Goal: Communication & Community: Connect with others

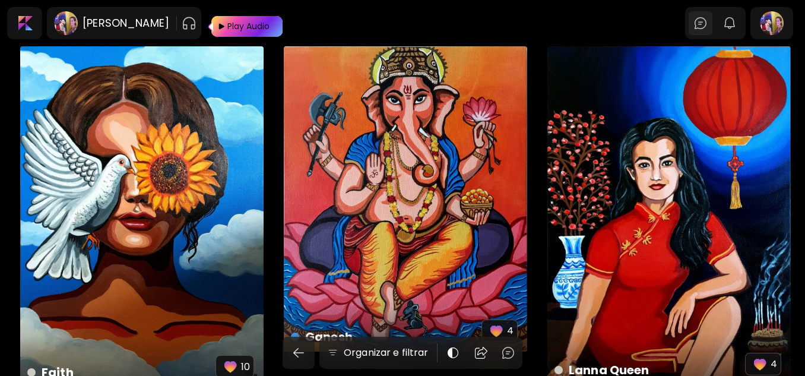
click at [713, 14] on div at bounding box center [701, 23] width 24 height 24
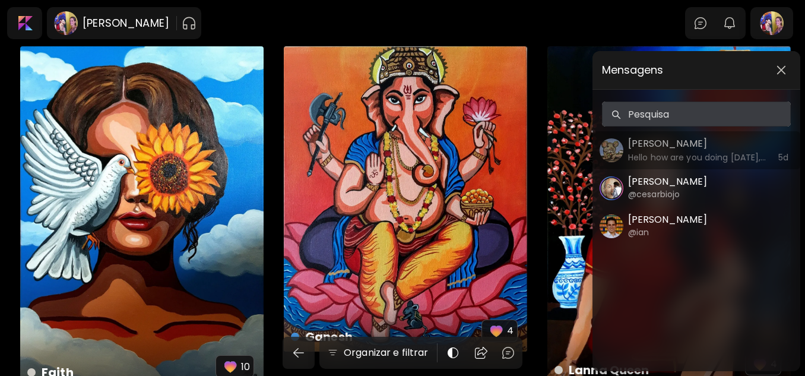
click at [677, 147] on h5 "[PERSON_NAME]" at bounding box center [697, 144] width 138 height 14
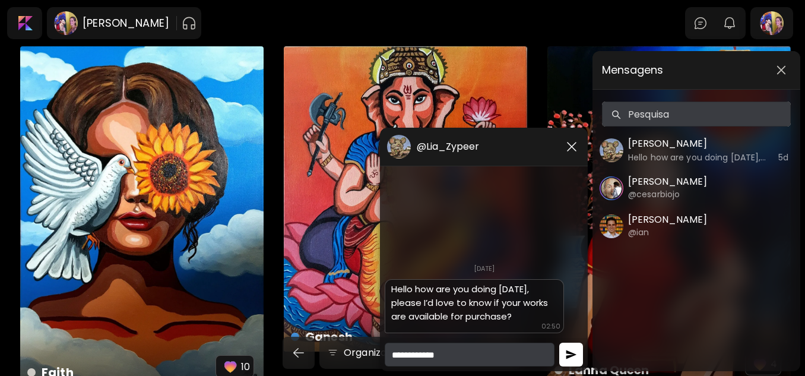
click at [490, 347] on textarea at bounding box center [470, 355] width 170 height 24
type textarea "*********"
click at [581, 355] on button "button" at bounding box center [571, 355] width 24 height 24
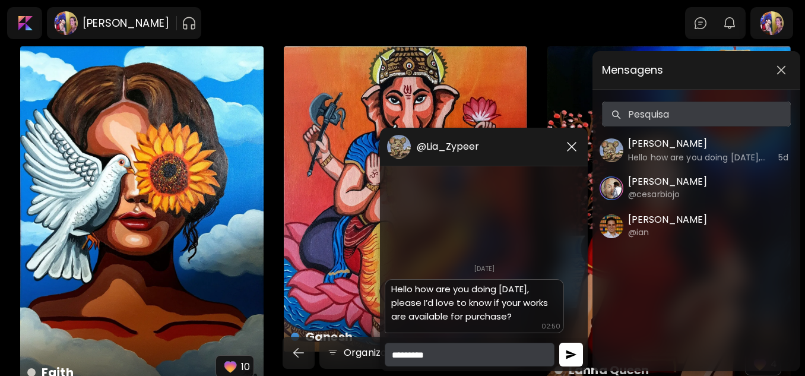
click at [581, 355] on button "button" at bounding box center [571, 355] width 24 height 24
click at [457, 355] on textarea "*********" at bounding box center [470, 355] width 170 height 24
click at [453, 147] on h5 "@Lia_Zypeer" at bounding box center [448, 147] width 62 height 12
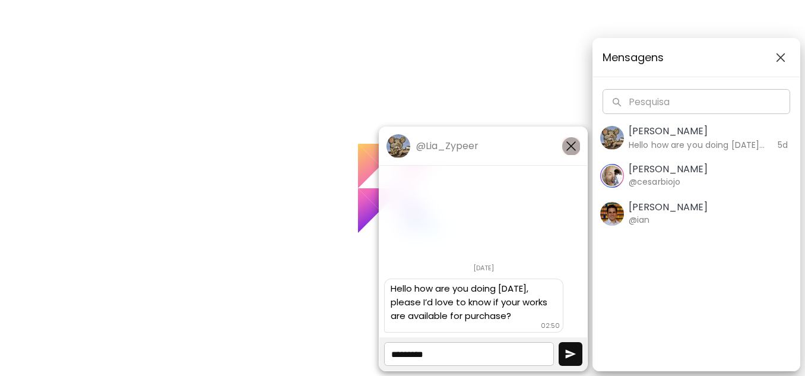
click at [578, 143] on img "button" at bounding box center [571, 146] width 14 height 14
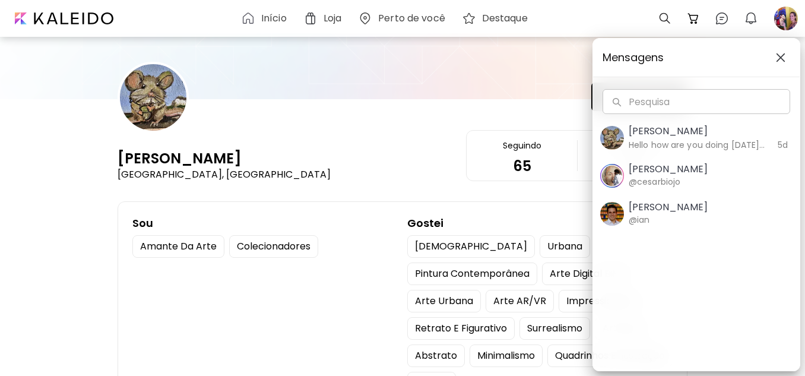
click at [783, 60] on img "button" at bounding box center [781, 58] width 10 height 10
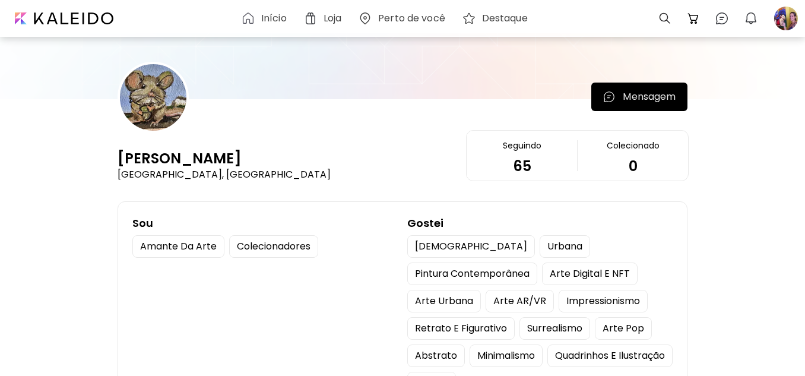
click at [669, 100] on p "Mensagem" at bounding box center [649, 97] width 53 height 14
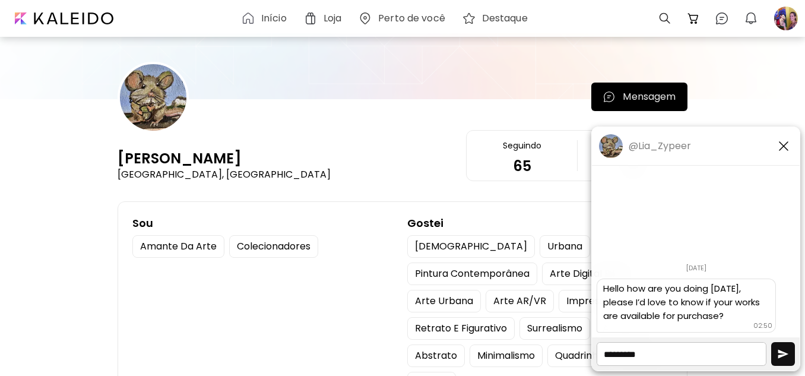
click at [786, 350] on img "button" at bounding box center [783, 354] width 12 height 12
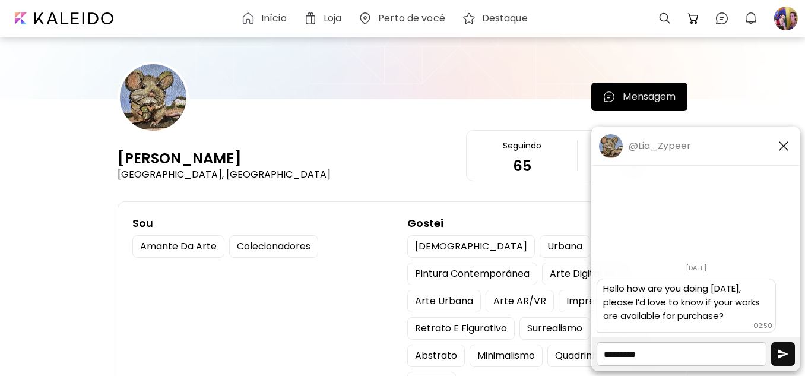
click at [786, 350] on img "button" at bounding box center [783, 354] width 12 height 12
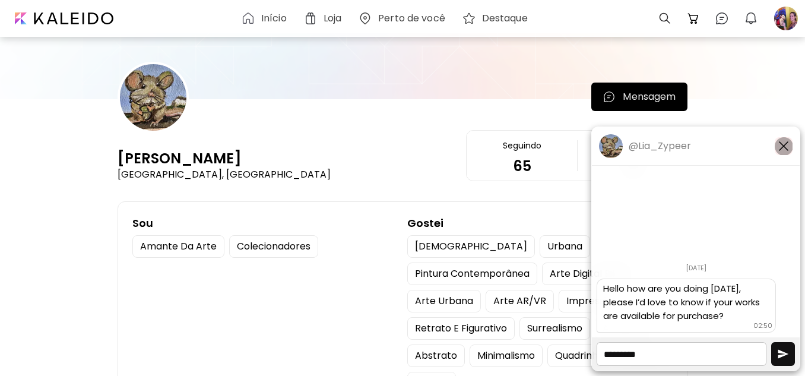
click at [783, 144] on img "button" at bounding box center [784, 146] width 14 height 14
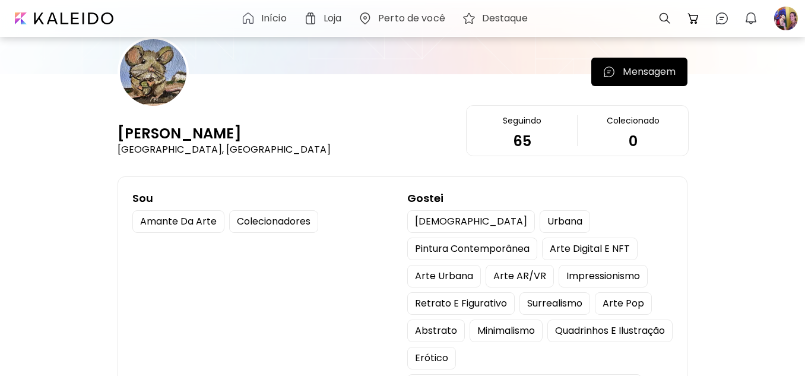
scroll to position [4, 0]
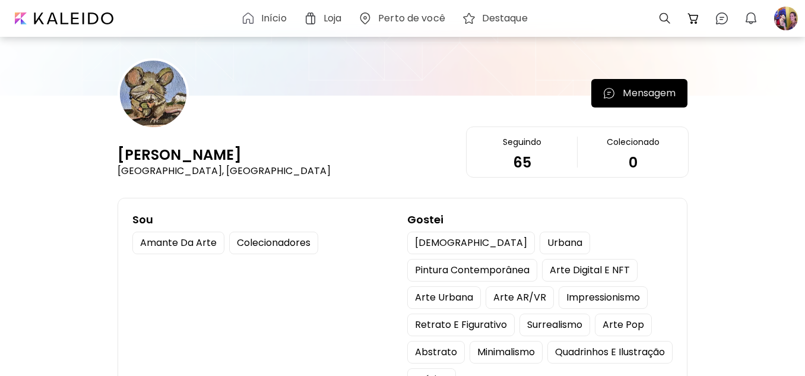
click at [658, 91] on p "Mensagem" at bounding box center [649, 93] width 53 height 14
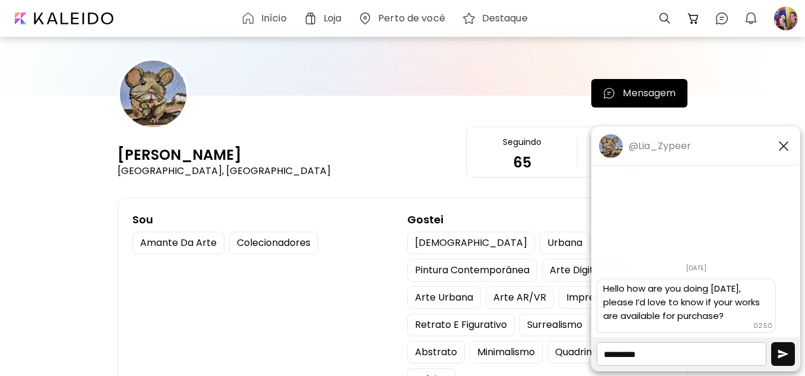
click at [664, 355] on textarea "*********" at bounding box center [682, 354] width 170 height 24
click at [787, 350] on img "button" at bounding box center [783, 354] width 12 height 12
click at [783, 20] on div at bounding box center [786, 18] width 26 height 26
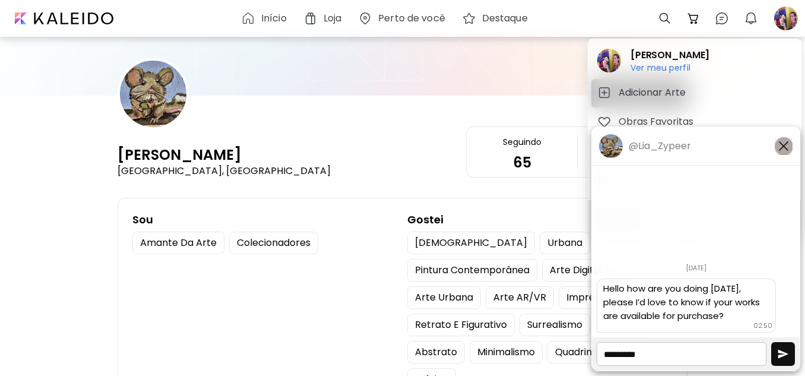
click at [788, 146] on img "button" at bounding box center [784, 146] width 14 height 14
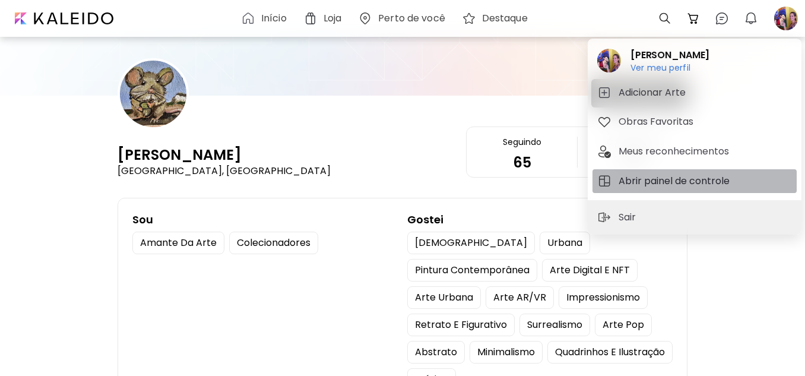
click at [659, 184] on h5 "Abrir painel de controle" at bounding box center [676, 181] width 115 height 14
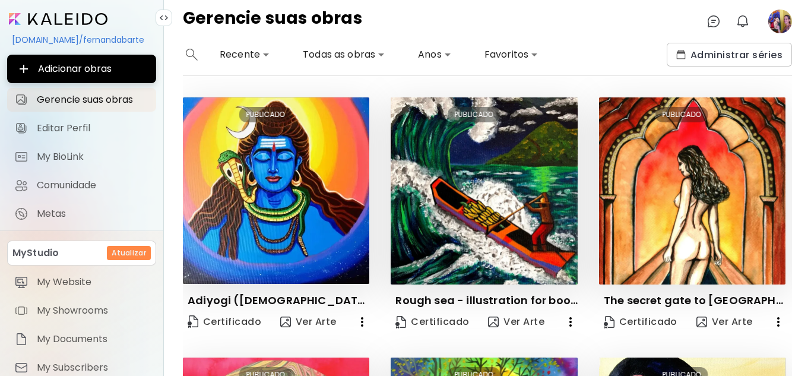
scroll to position [128, 0]
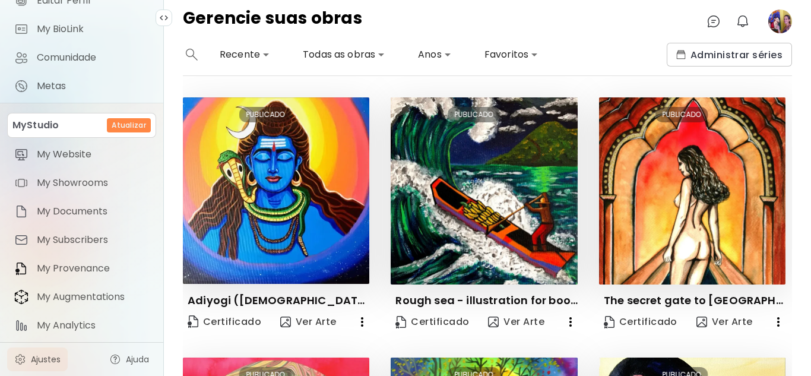
click at [49, 355] on span "Ajustes" at bounding box center [46, 359] width 30 height 12
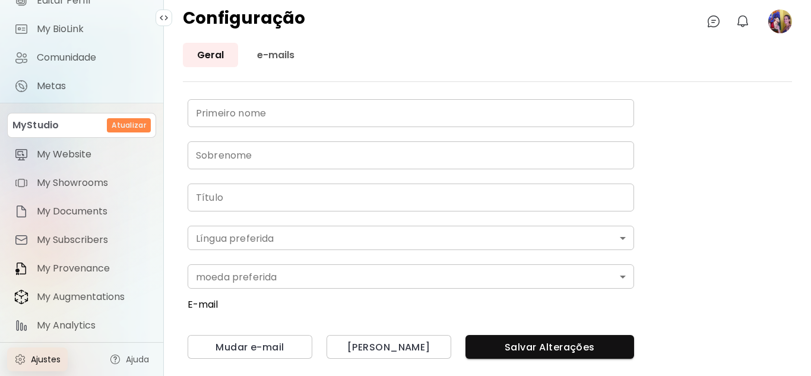
type input "********"
type input "**********"
type input "*"
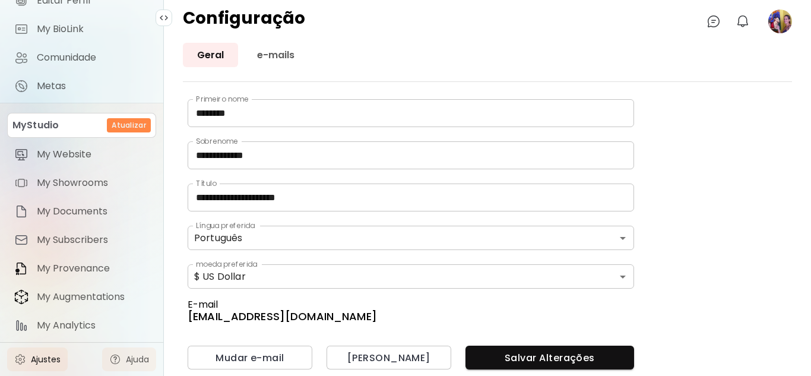
click at [121, 355] on link "Ajuda" at bounding box center [129, 359] width 54 height 24
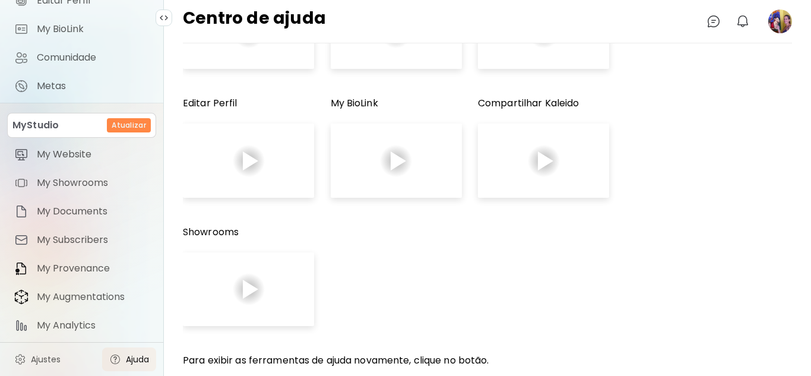
scroll to position [181, 0]
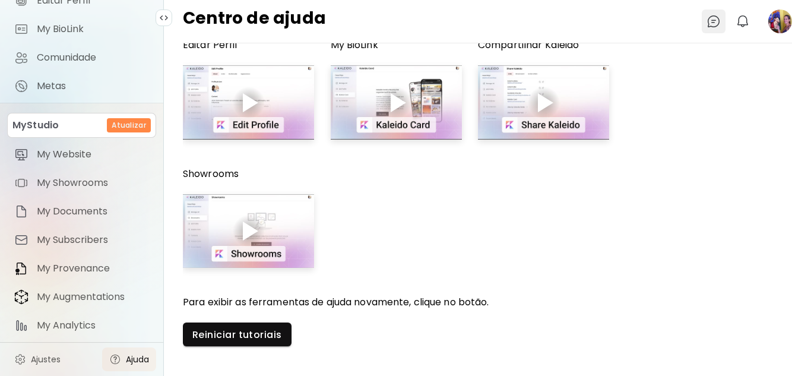
click at [713, 21] on img at bounding box center [714, 21] width 14 height 14
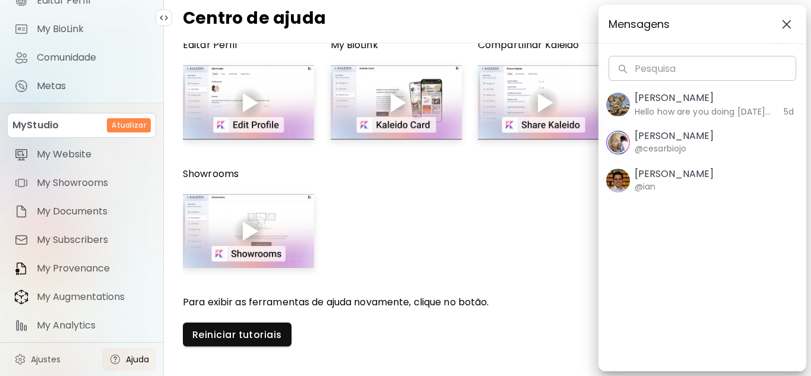
click at [50, 355] on div "Mensagens Pesquisa Pesquisa Lia Zypeer Hello how are you doing [DATE], please I…" at bounding box center [405, 188] width 811 height 376
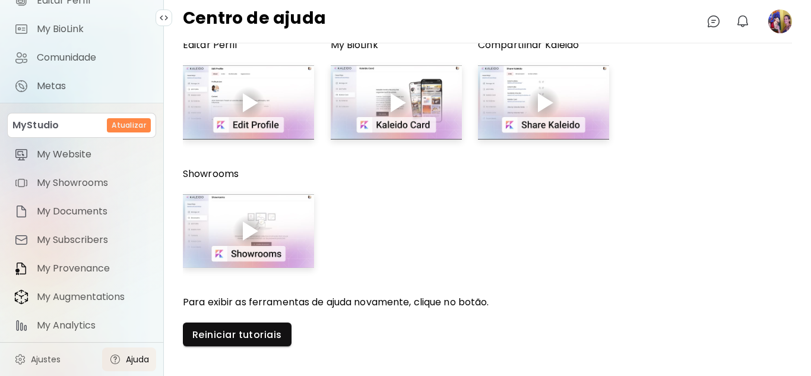
scroll to position [0, 0]
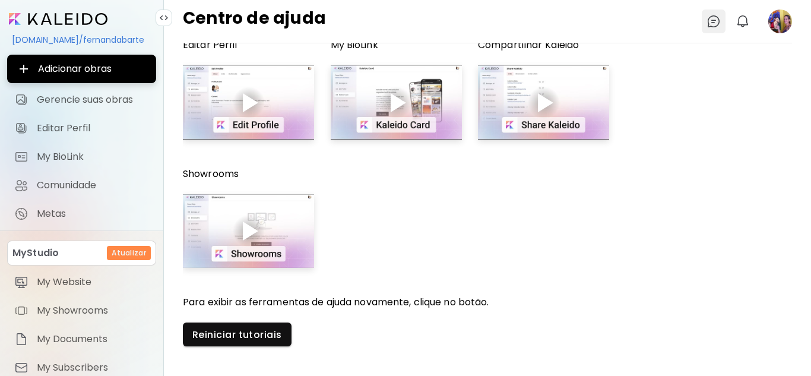
click at [711, 27] on img at bounding box center [714, 21] width 14 height 14
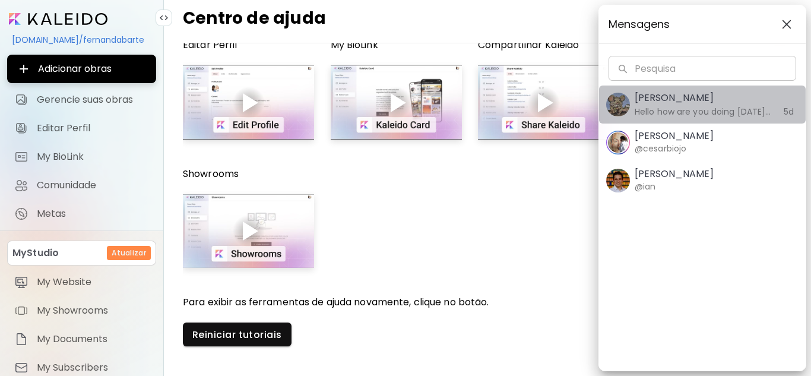
click at [704, 115] on h6 "Hello how are you doing [DATE], please I’d love to know if your works are avail…" at bounding box center [703, 111] width 137 height 13
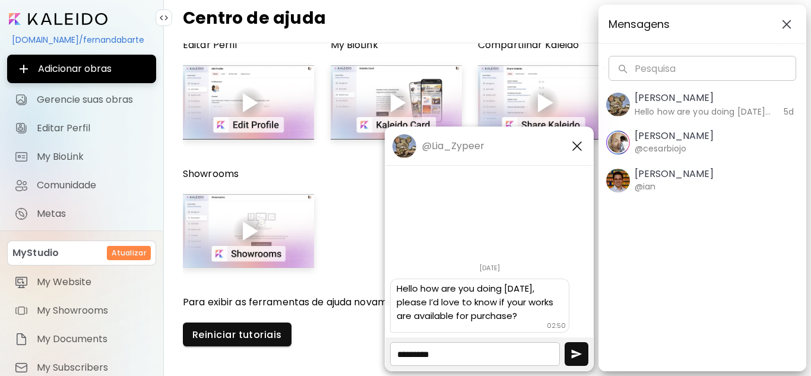
click at [467, 355] on textarea "*********" at bounding box center [475, 354] width 170 height 24
drag, startPoint x: 467, startPoint y: 360, endPoint x: 333, endPoint y: 369, distance: 133.9
click at [333, 355] on body "@Lia_Zypeer [DATE] LZ [PERSON_NAME] 02:50 Hello how are you doing [DATE], pleas…" at bounding box center [405, 188] width 811 height 376
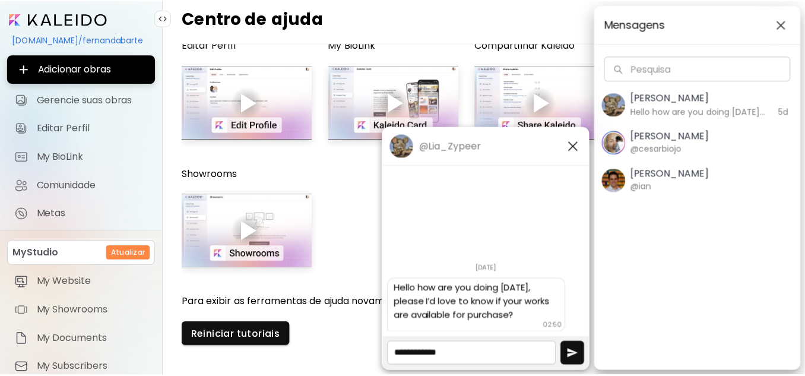
scroll to position [0, 0]
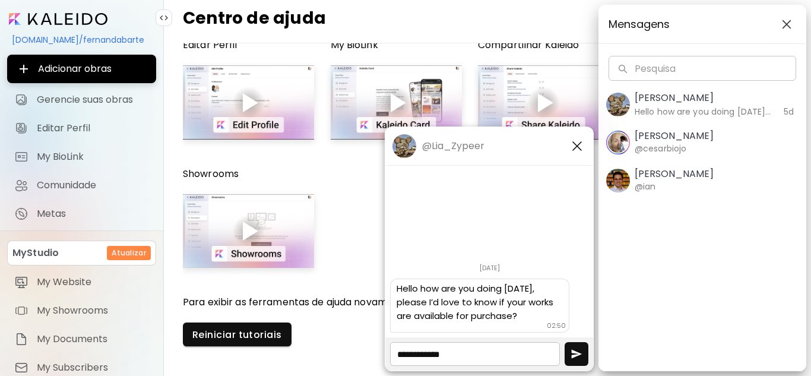
click at [438, 148] on h5 "@Lia_Zypeer" at bounding box center [453, 146] width 62 height 12
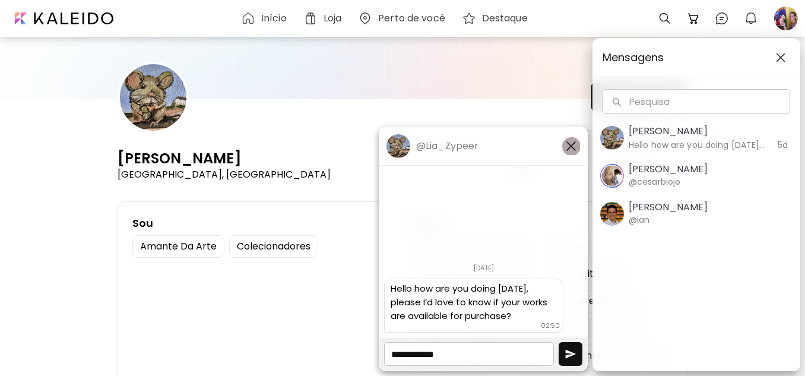
click at [574, 143] on img "button" at bounding box center [571, 146] width 14 height 14
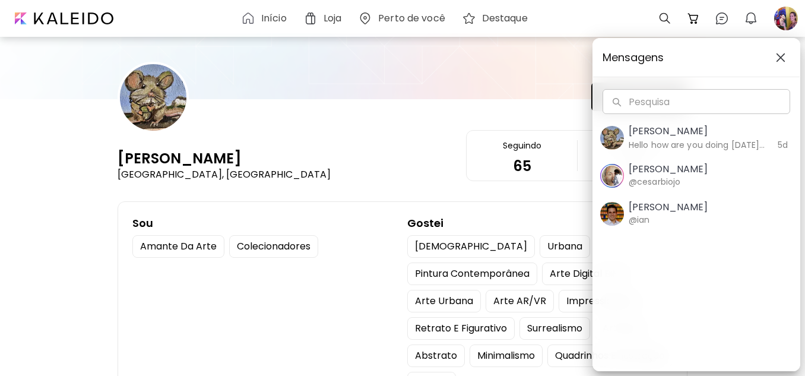
drag, startPoint x: 168, startPoint y: 175, endPoint x: 136, endPoint y: 168, distance: 32.8
click at [136, 168] on div "Mensagens Pesquisa Pesquisa Lia Zypeer Hello how are you doing [DATE], please I…" at bounding box center [402, 188] width 805 height 376
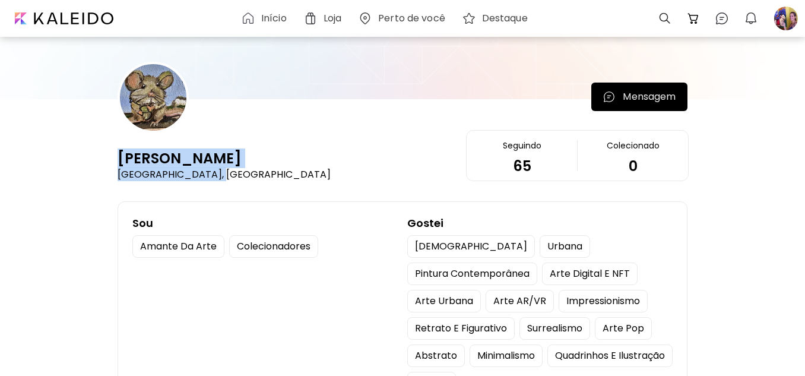
drag, startPoint x: 115, startPoint y: 154, endPoint x: 229, endPoint y: 173, distance: 116.3
copy div "Lia Zypeer [GEOGRAPHIC_DATA], [GEOGRAPHIC_DATA]"
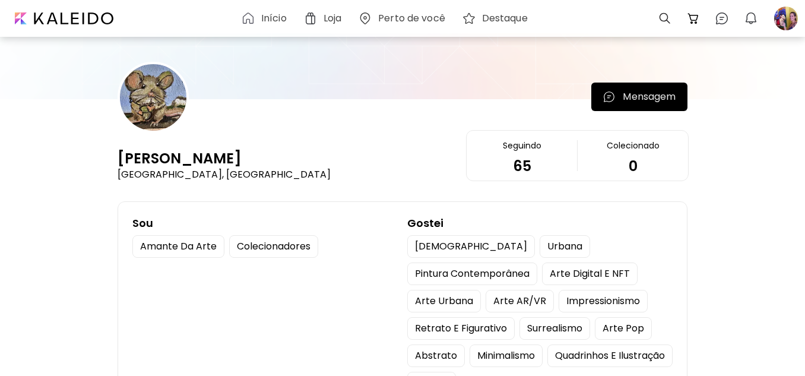
click at [290, 248] on div "Colecionadores" at bounding box center [273, 246] width 89 height 23
click at [154, 73] on div at bounding box center [153, 97] width 71 height 71
click at [663, 97] on p "Mensagem" at bounding box center [649, 97] width 53 height 14
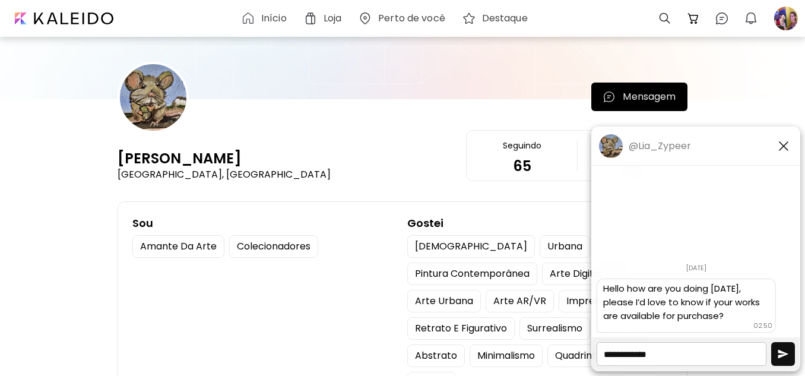
click at [706, 355] on textarea at bounding box center [682, 354] width 170 height 24
click at [781, 353] on img "button" at bounding box center [783, 354] width 12 height 12
click at [740, 351] on textarea at bounding box center [682, 354] width 170 height 24
type textarea "*********"
click at [781, 26] on div at bounding box center [786, 18] width 26 height 26
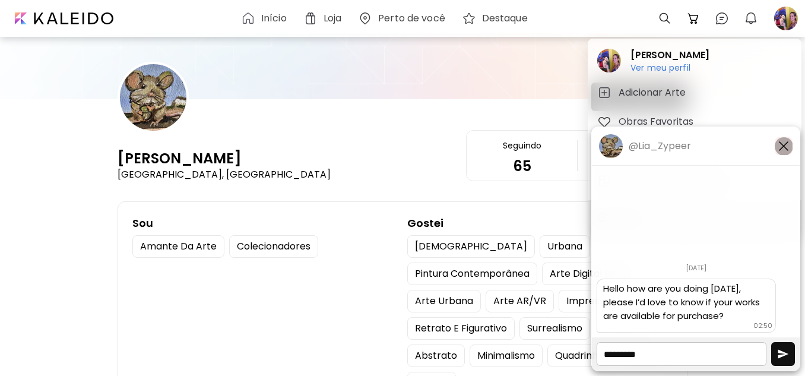
click at [781, 147] on img "button" at bounding box center [784, 146] width 14 height 14
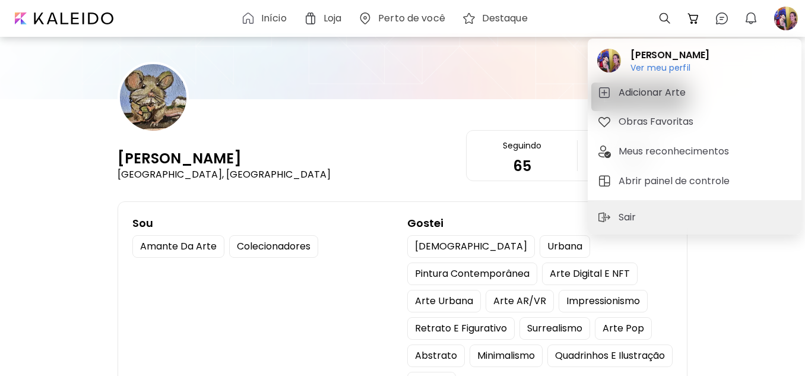
click at [543, 55] on div at bounding box center [402, 188] width 805 height 376
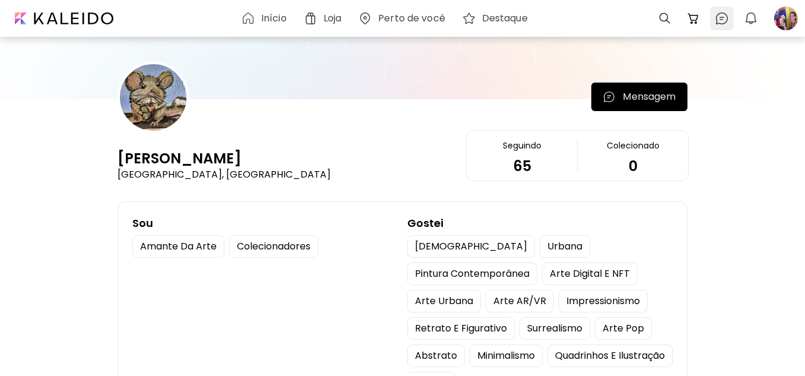
click at [727, 17] on img at bounding box center [722, 18] width 14 height 14
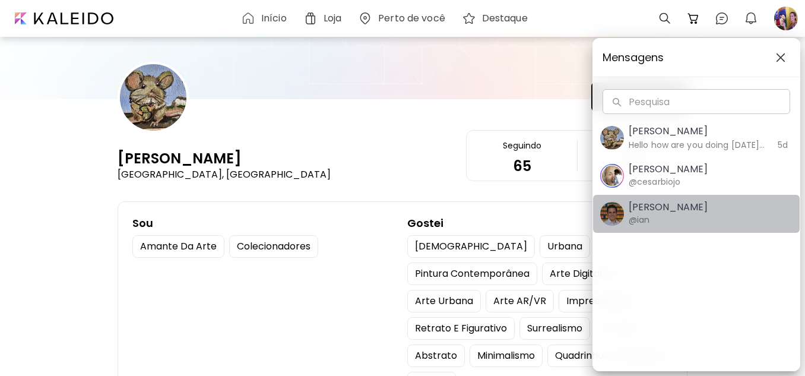
click at [647, 223] on h6 "@ian" at bounding box center [639, 219] width 21 height 13
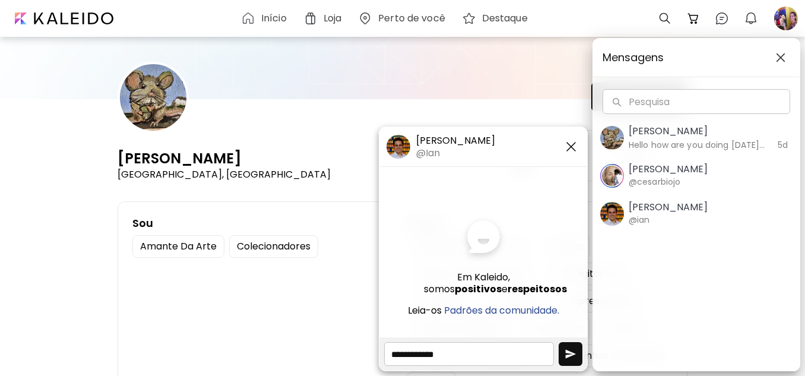
click at [486, 355] on textarea at bounding box center [469, 354] width 170 height 24
paste textarea "**********"
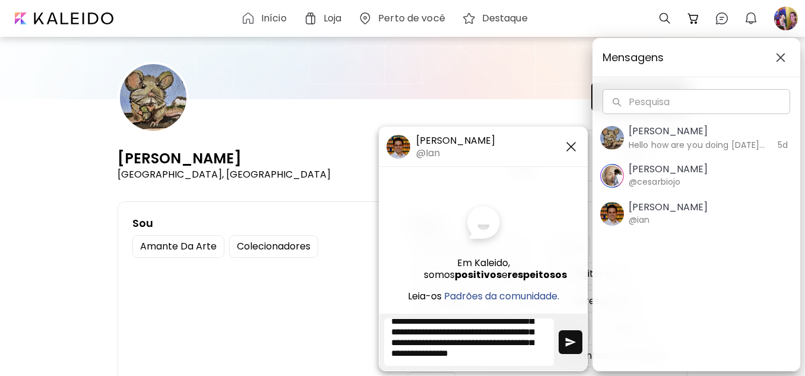
type textarea "**********"
click at [565, 348] on button "button" at bounding box center [571, 342] width 24 height 24
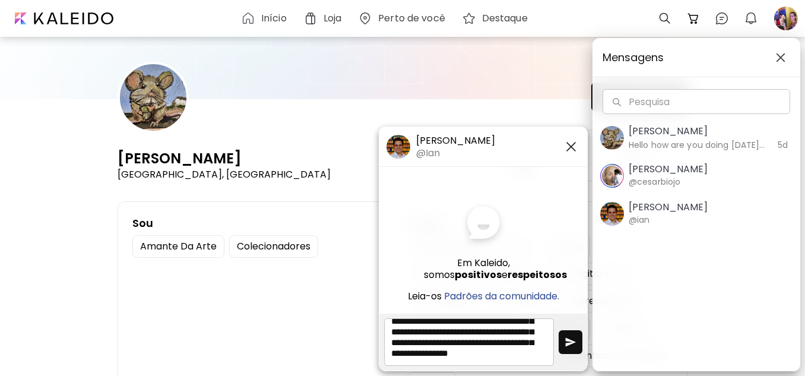
click at [565, 348] on button "button" at bounding box center [571, 342] width 24 height 24
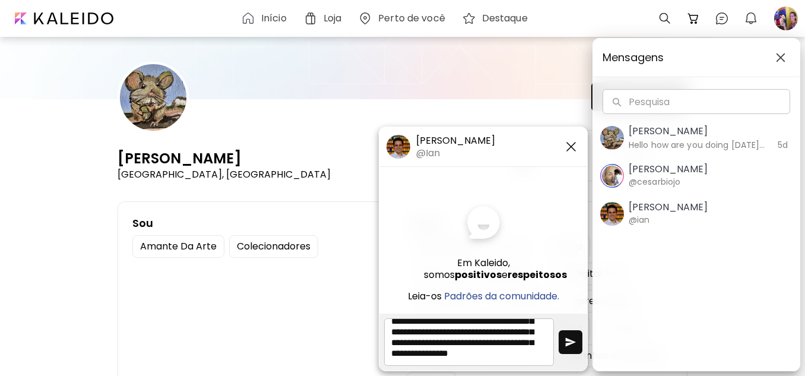
click at [565, 348] on button "button" at bounding box center [571, 342] width 24 height 24
click at [575, 347] on img "button" at bounding box center [571, 342] width 12 height 12
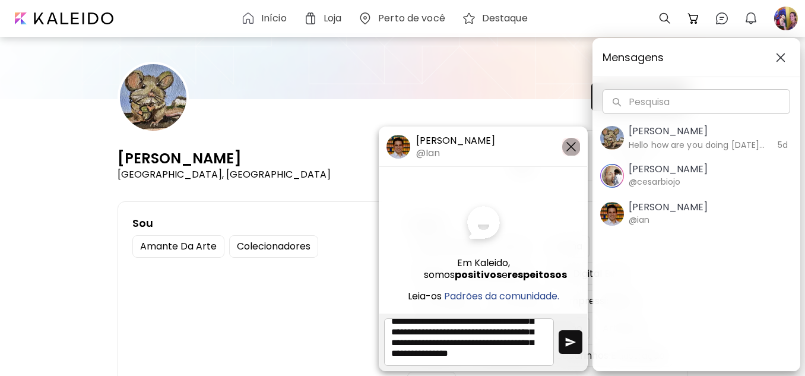
click at [570, 146] on img "button" at bounding box center [571, 147] width 14 height 14
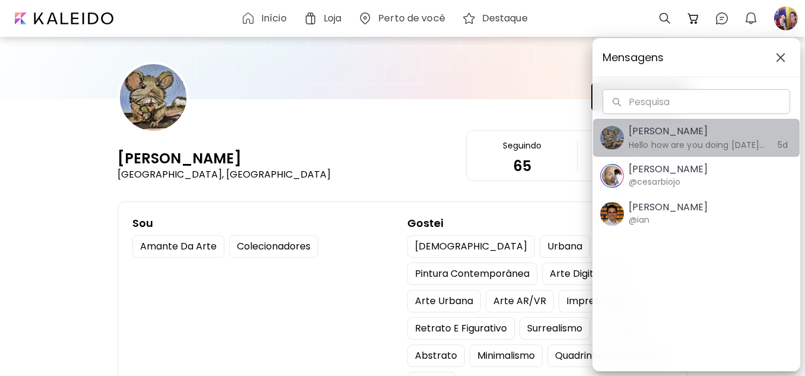
click at [705, 144] on h6 "Hello how are you doing [DATE], please I’d love to know if your works are avail…" at bounding box center [697, 144] width 137 height 13
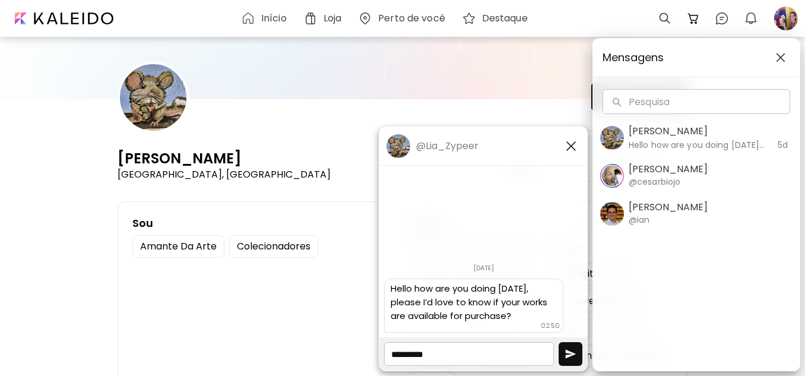
click at [686, 175] on span "[PERSON_NAME] @cesarbiojo" at bounding box center [696, 175] width 192 height 25
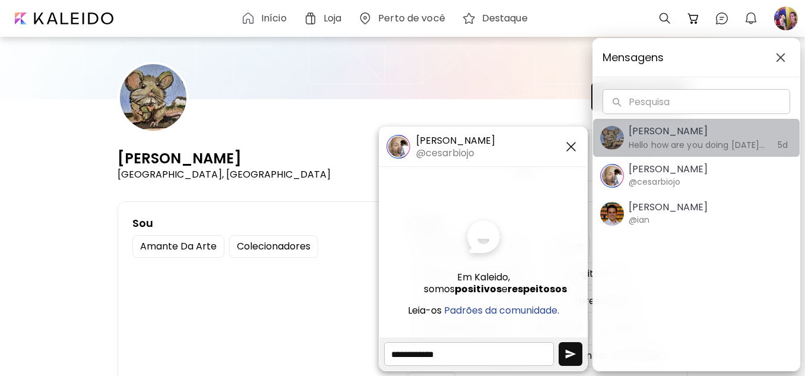
click at [696, 132] on h5 "[PERSON_NAME]" at bounding box center [697, 131] width 137 height 14
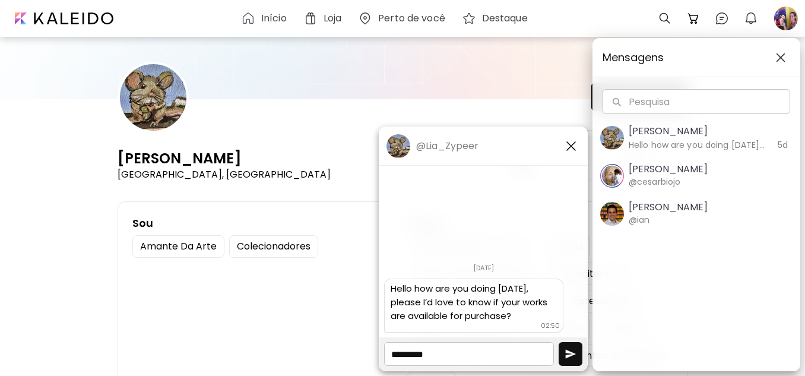
click at [571, 349] on img "button" at bounding box center [571, 354] width 12 height 12
drag, startPoint x: 571, startPoint y: 349, endPoint x: 666, endPoint y: 208, distance: 170.3
click at [666, 208] on body "@Lia_Zypeer [DATE] LZ [PERSON_NAME] 02:50 Hello how are you doing [DATE], pleas…" at bounding box center [402, 188] width 805 height 376
click at [666, 208] on h5 "[PERSON_NAME]" at bounding box center [668, 207] width 79 height 12
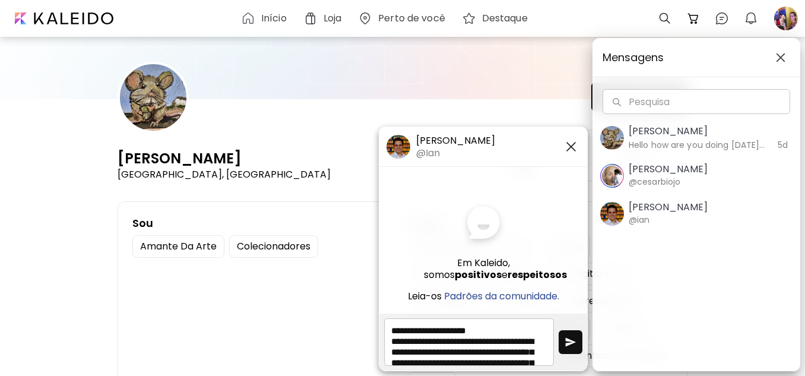
click at [576, 340] on img "button" at bounding box center [571, 342] width 12 height 12
click at [539, 297] on h5 "Padrões da comunidade." at bounding box center [501, 296] width 115 height 12
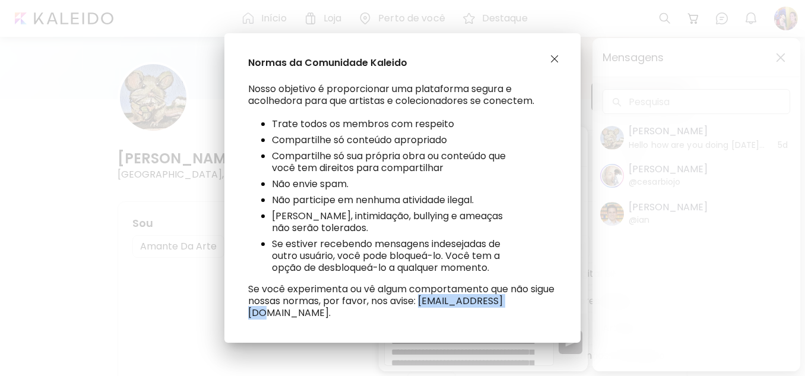
drag, startPoint x: 450, startPoint y: 308, endPoint x: 535, endPoint y: 305, distance: 85.0
click at [535, 305] on h5 "Se você experimenta ou vê algum comportamento que não sigue nossas normas, por …" at bounding box center [402, 301] width 309 height 36
copy h5 "[EMAIL_ADDRESS][DOMAIN_NAME]."
click at [481, 355] on div "Normas da Comunidade Kaleido Nosso objetivo é proporcionar uma plataforma segur…" at bounding box center [402, 188] width 805 height 376
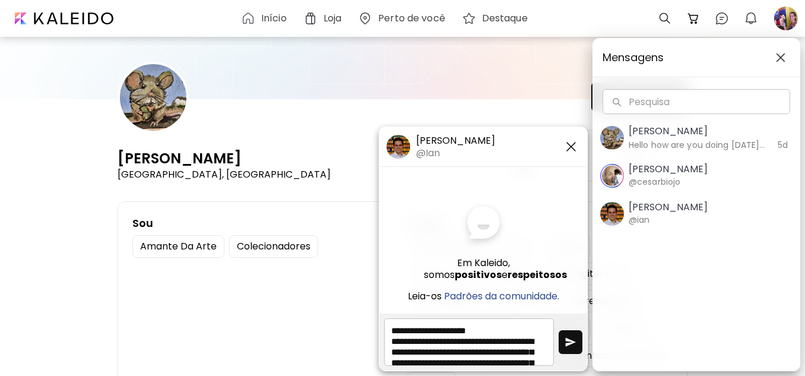
click at [780, 52] on button "button" at bounding box center [780, 57] width 19 height 19
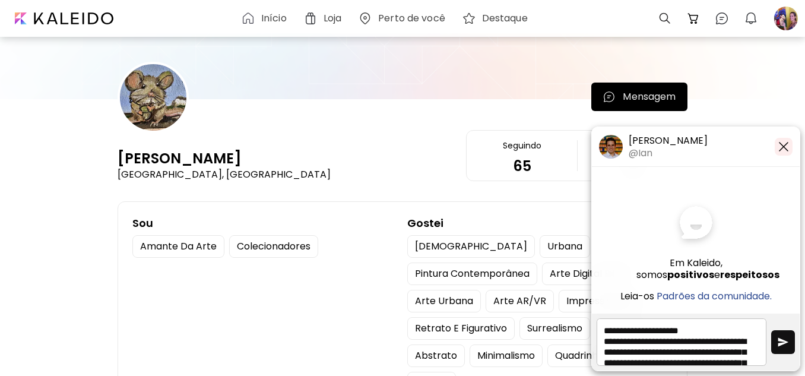
click at [786, 152] on img "button" at bounding box center [784, 147] width 14 height 14
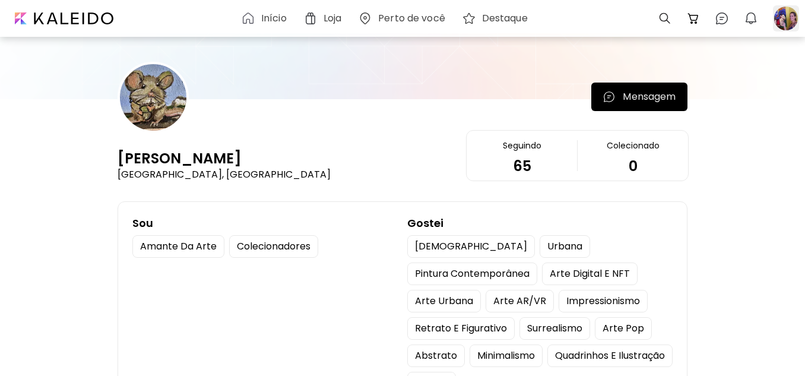
click at [792, 21] on div at bounding box center [786, 18] width 26 height 26
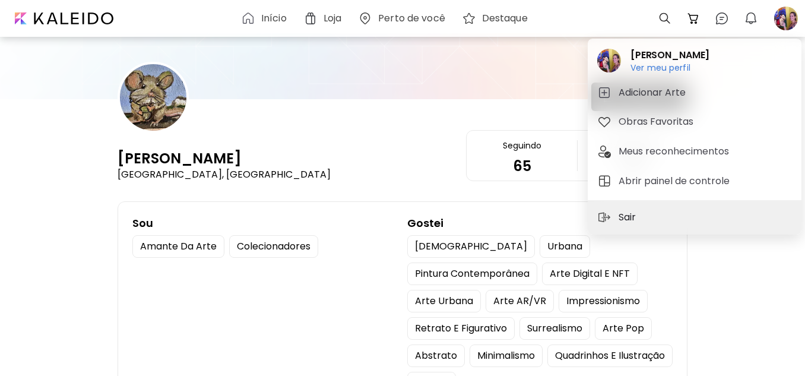
click at [633, 217] on p "Sair" at bounding box center [629, 217] width 21 height 14
